Goal: Task Accomplishment & Management: Manage account settings

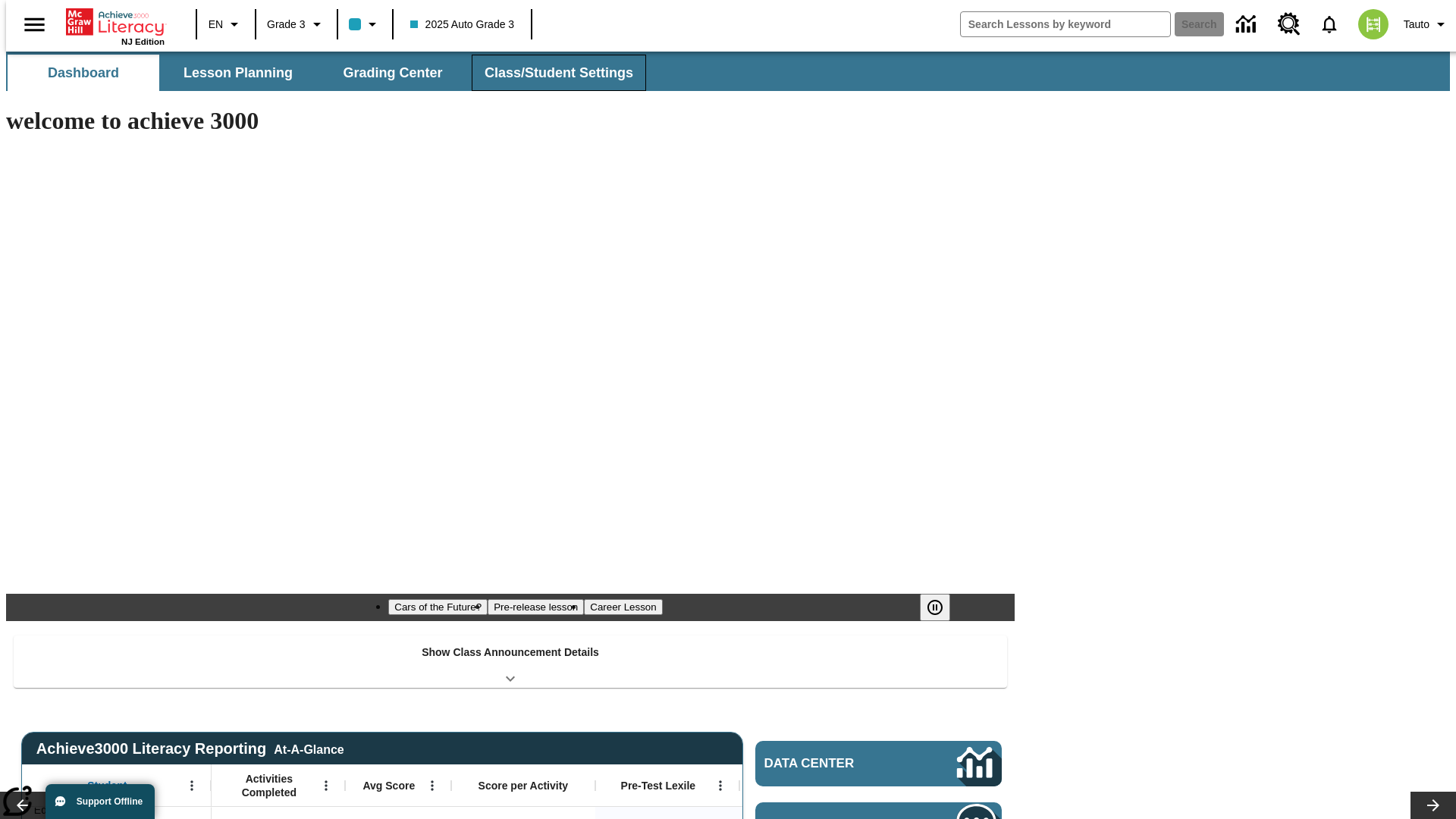
click at [551, 73] on button "Class/Student Settings" at bounding box center [559, 73] width 175 height 36
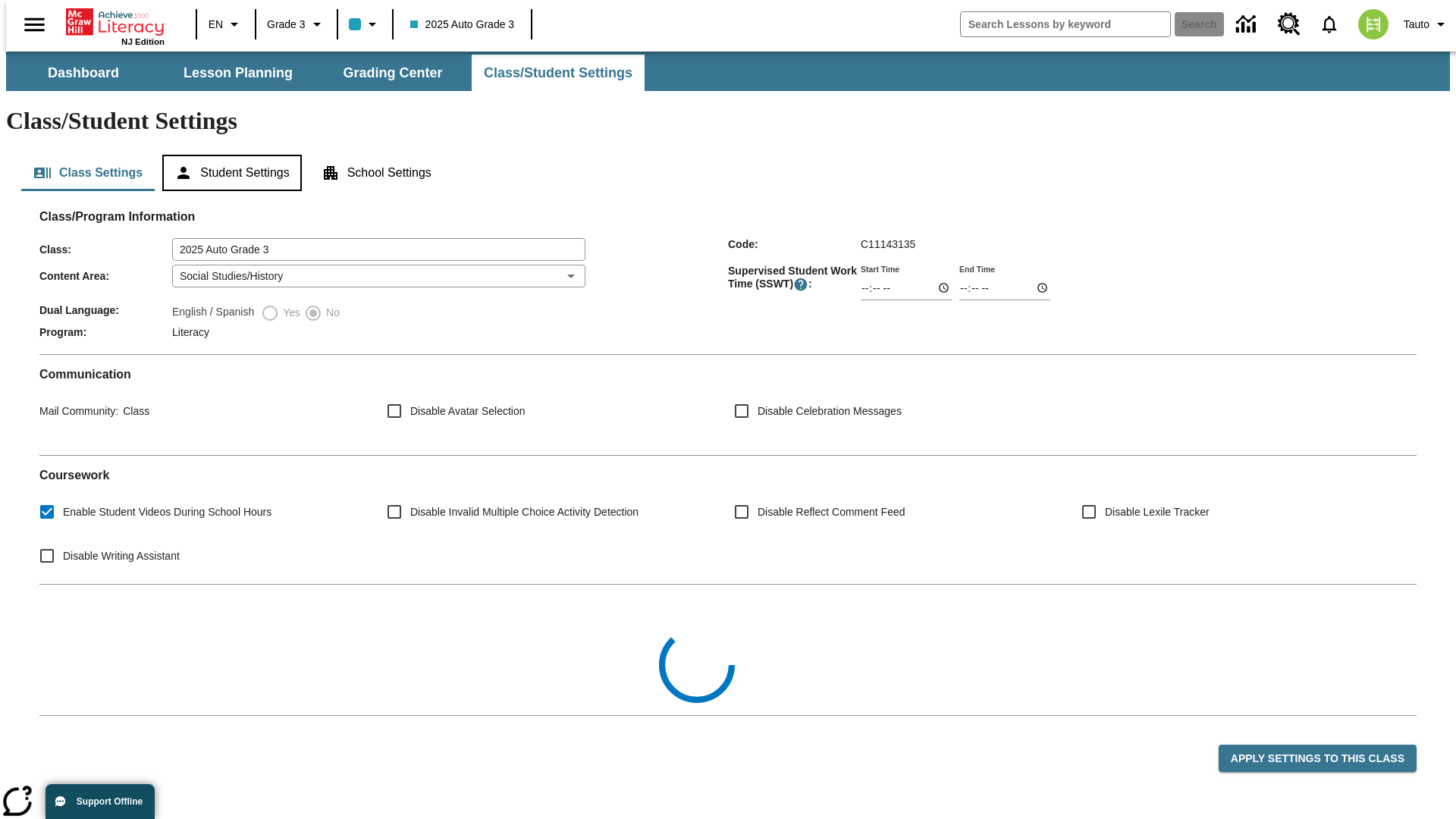
click at [228, 154] on button "Student Settings" at bounding box center [232, 172] width 139 height 36
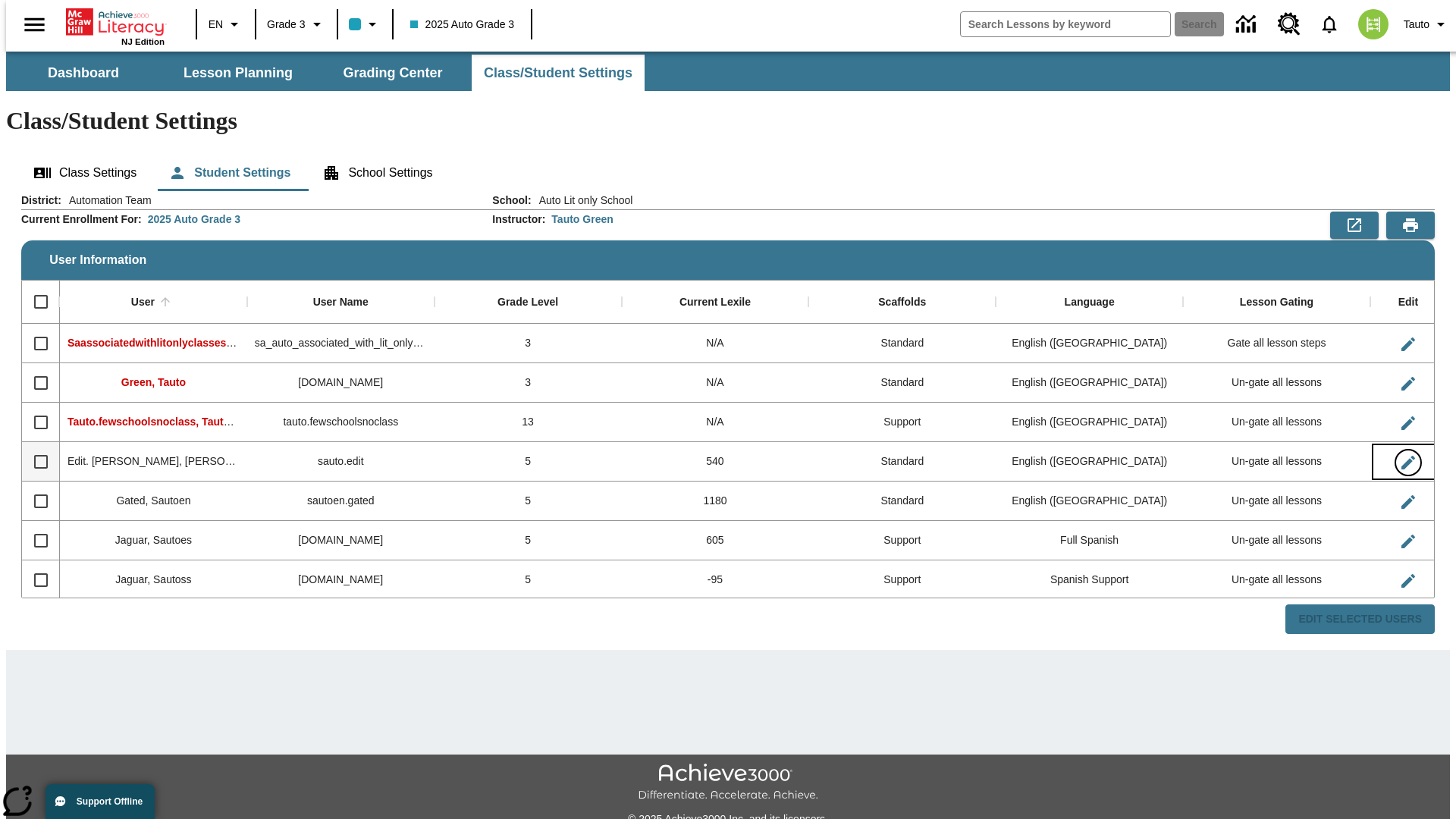
click at [1402, 456] on icon "Edit User" at bounding box center [1408, 462] width 14 height 14
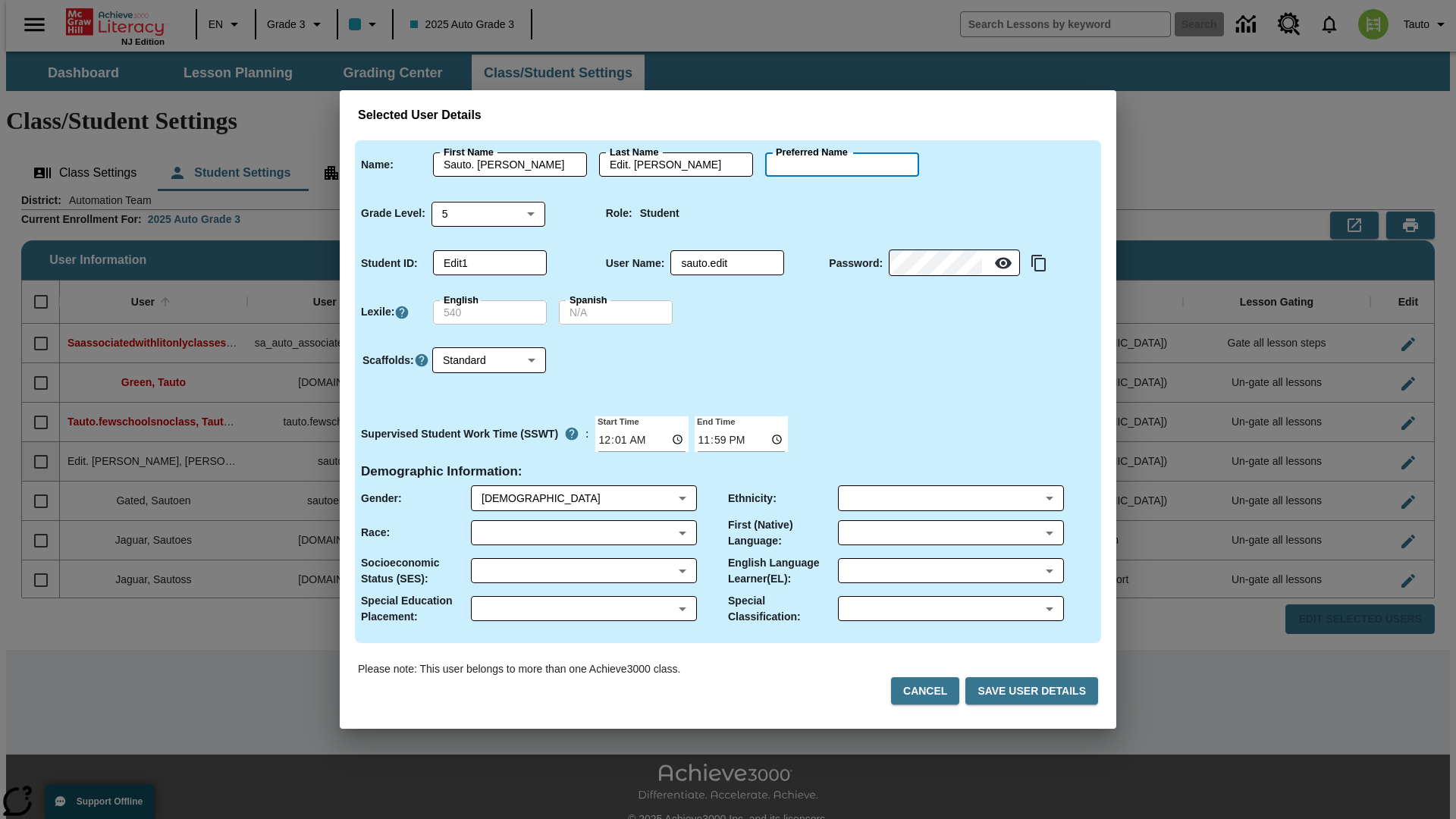
type input "Alfred"
click at [931, 690] on button "Cancel" at bounding box center [925, 690] width 68 height 28
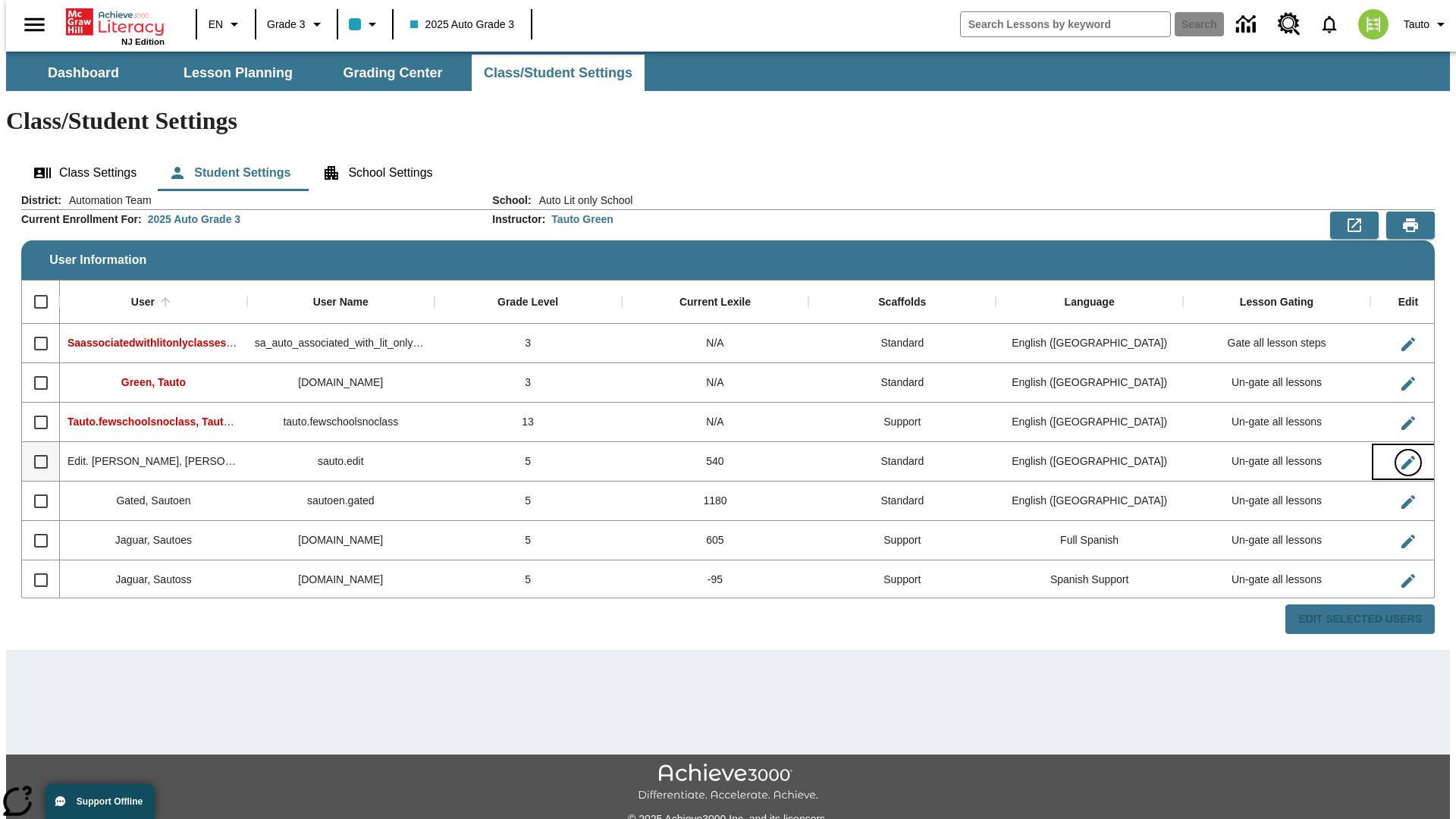
click at [1402, 456] on icon "Edit User" at bounding box center [1408, 462] width 14 height 14
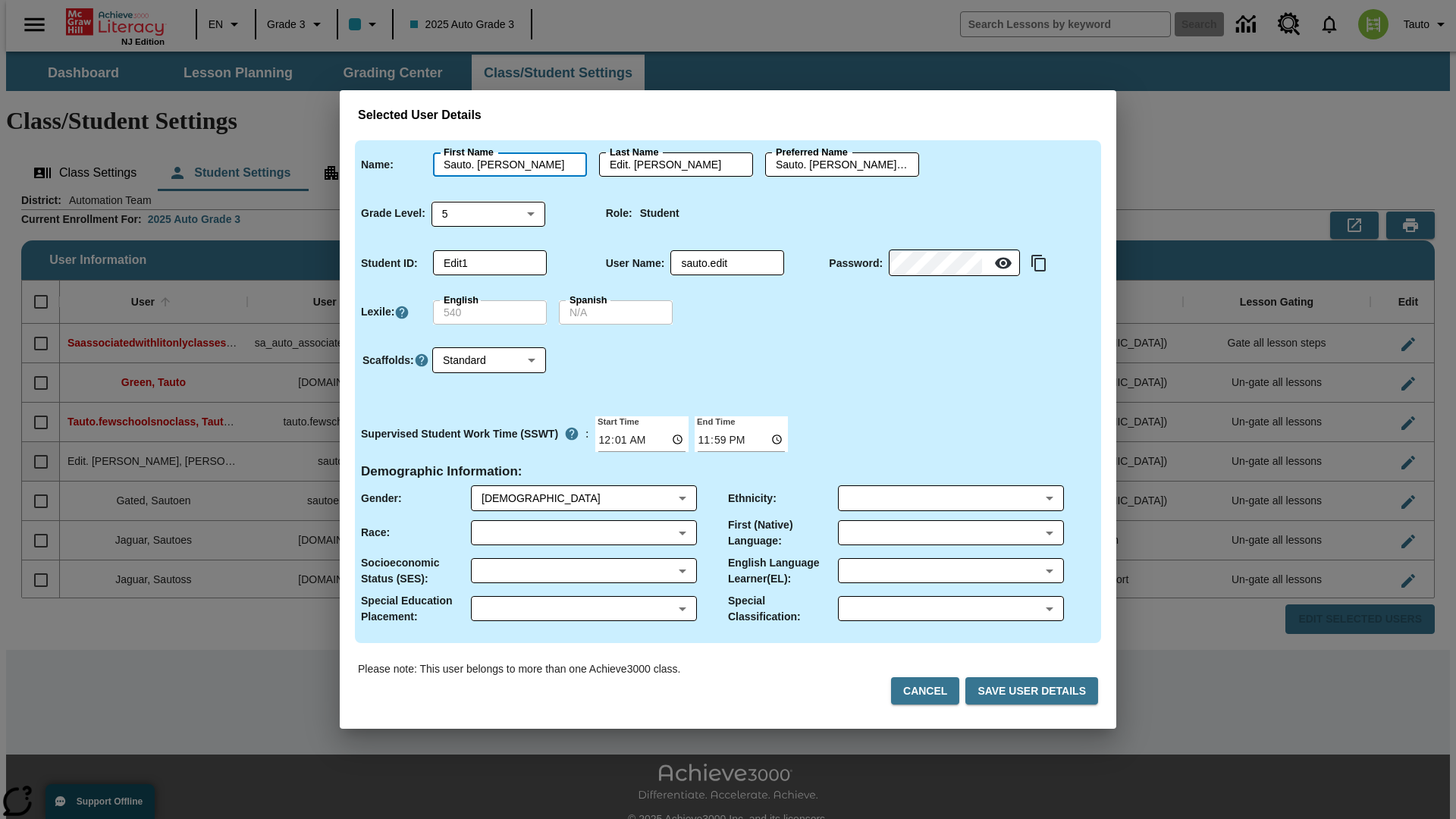
type input "Sauto. Alfred"
type input "Edit. Alfred"
type input "Sauto. Alfred.Edit. Alfred"
click at [489, 213] on body "Skip to main content NJ Edition EN Grade 3 2025 Auto Grade 3 Search 0 Tauto Das…" at bounding box center [728, 452] width 1444 height 800
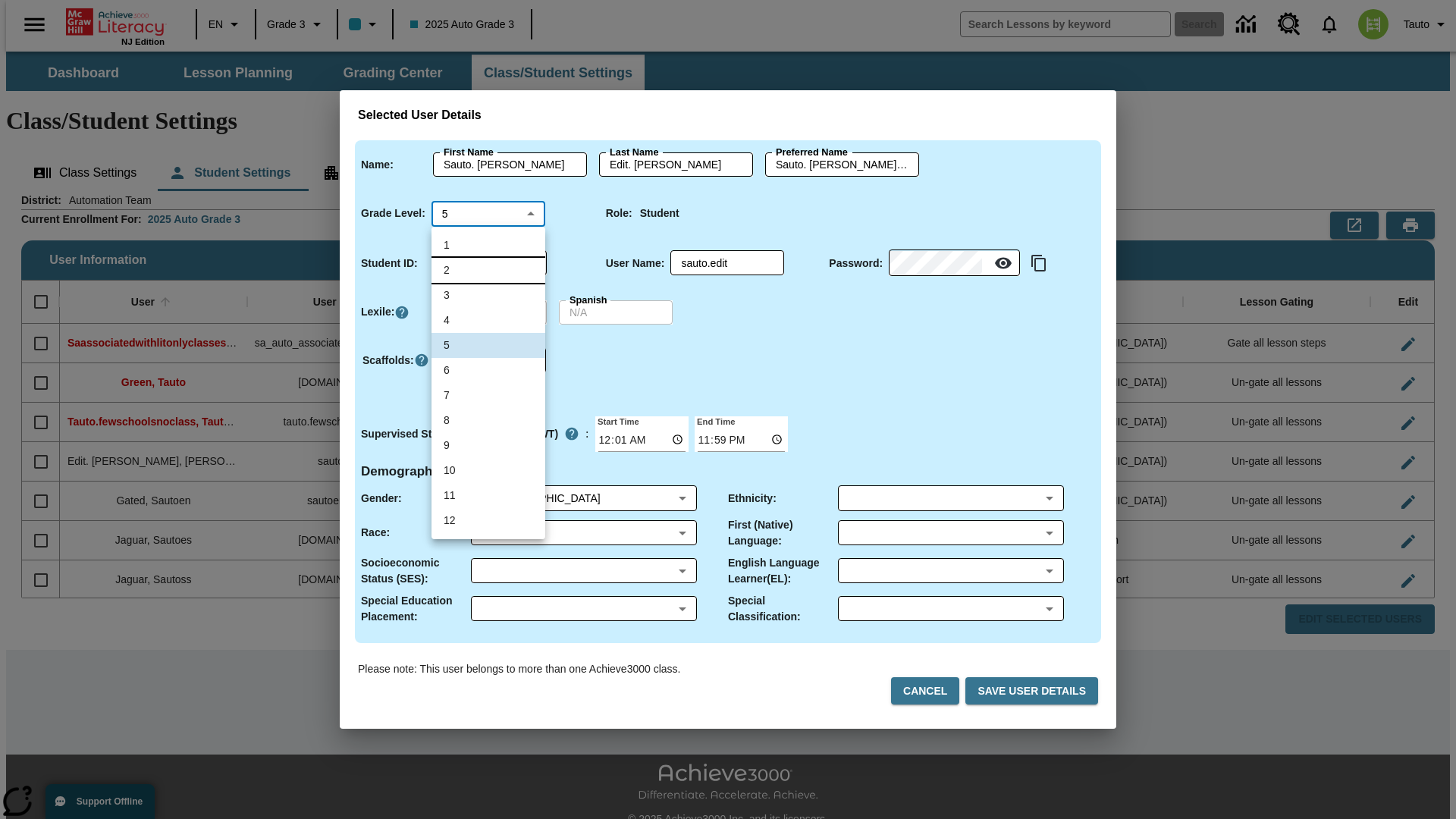
click at [489, 270] on li "2" at bounding box center [488, 270] width 114 height 25
type input "2"
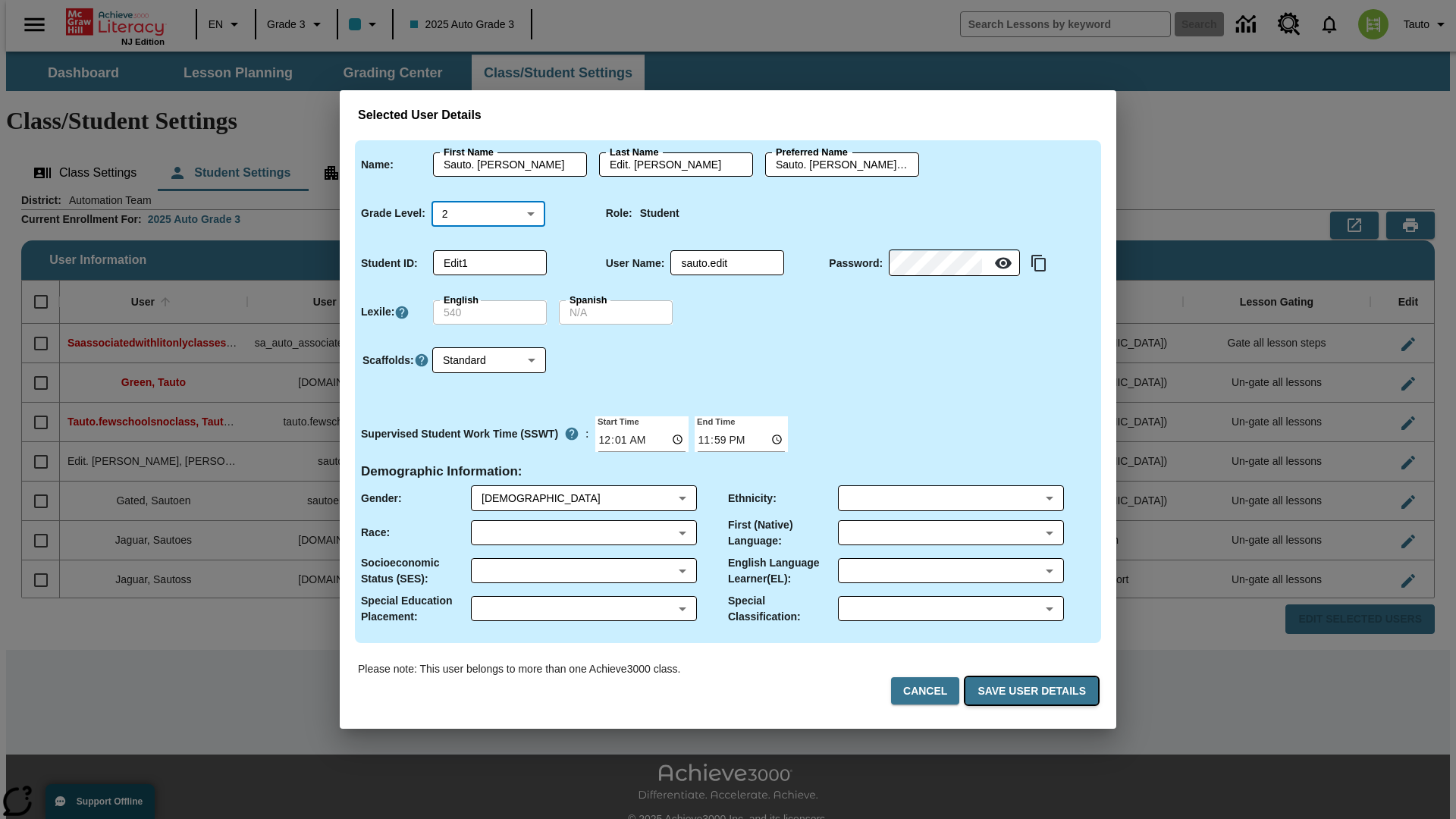
click at [1035, 690] on button "Save User Details" at bounding box center [1032, 690] width 133 height 28
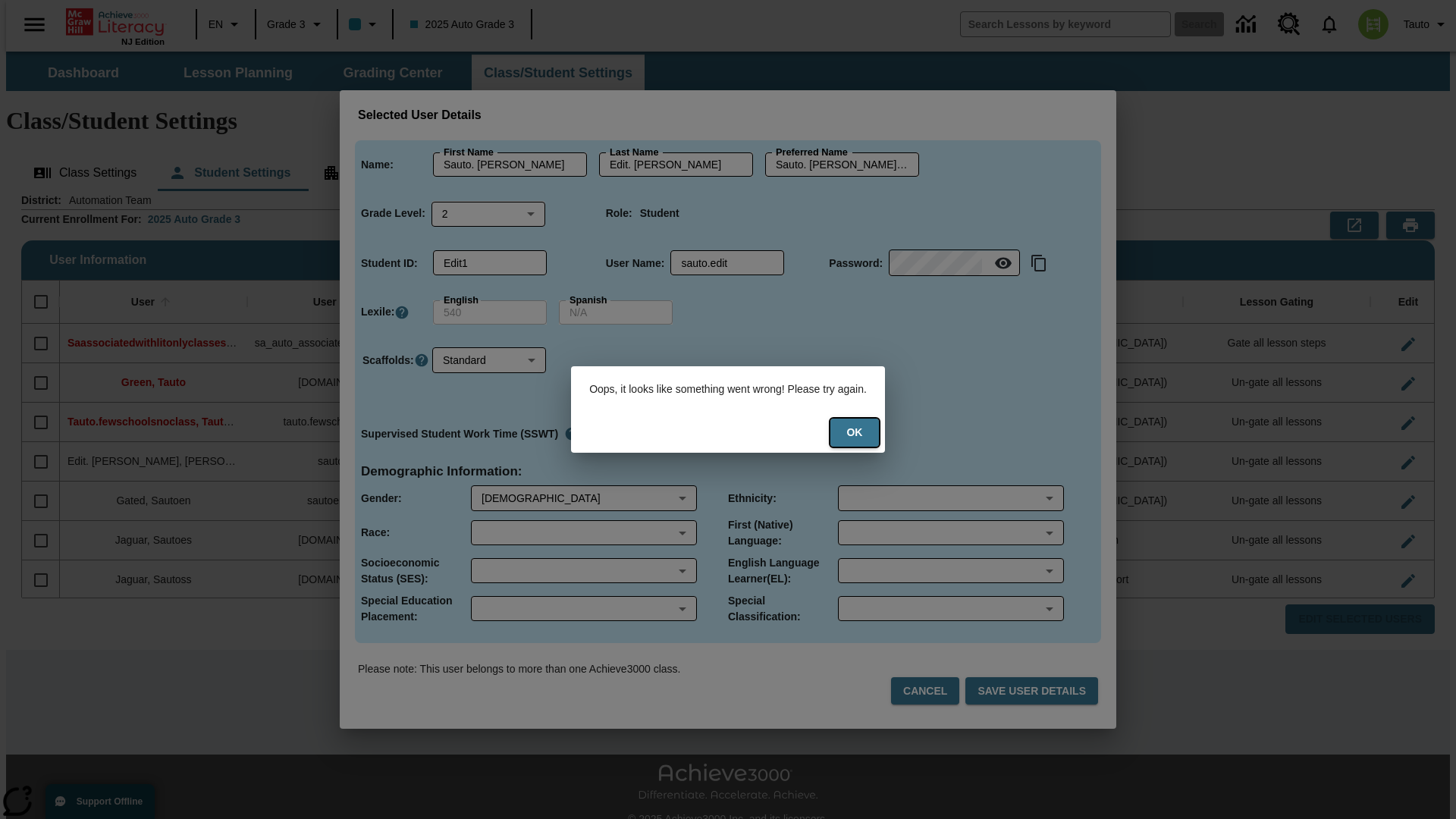
click at [865, 432] on button "Ok" at bounding box center [855, 433] width 49 height 28
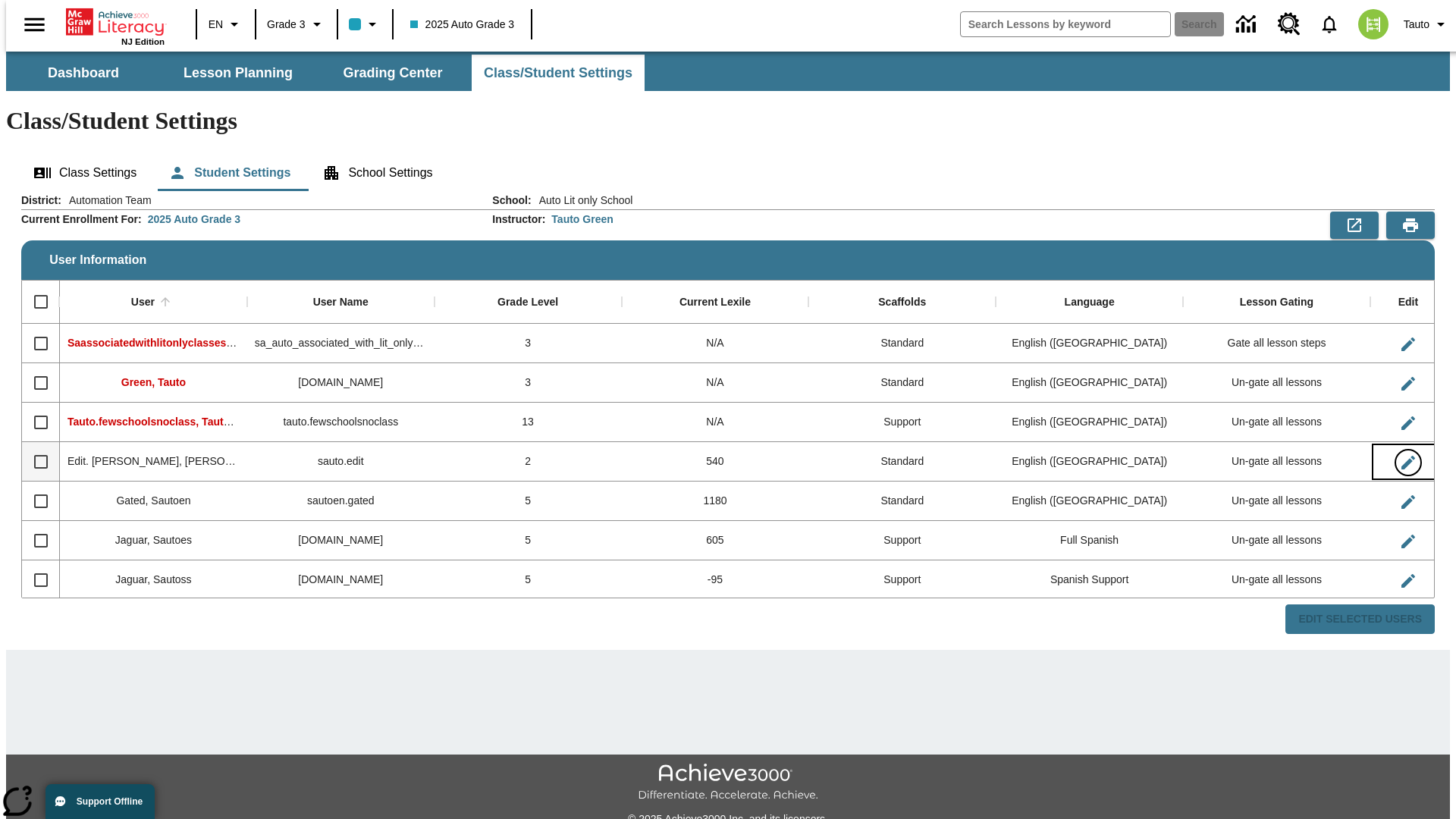
click at [1402, 456] on icon "Edit User" at bounding box center [1408, 462] width 14 height 14
